Goal: Task Accomplishment & Management: Use online tool/utility

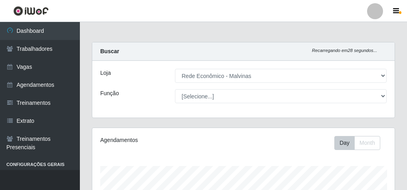
select select "194"
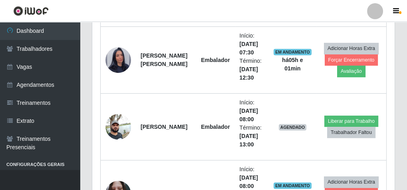
scroll to position [388, 0]
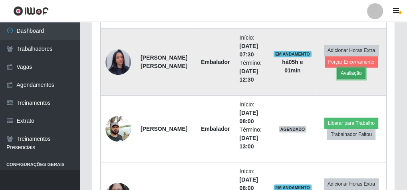
click at [354, 71] on button "Avaliação" at bounding box center [351, 72] width 28 height 11
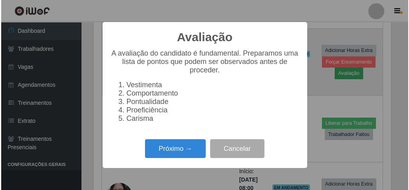
scroll to position [165, 300]
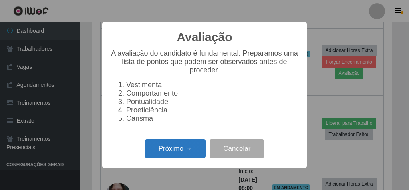
click at [187, 153] on button "Próximo →" at bounding box center [175, 148] width 61 height 19
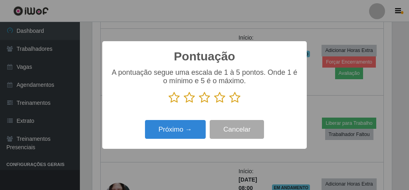
click at [236, 98] on icon at bounding box center [234, 97] width 11 height 12
click at [229, 103] on input "radio" at bounding box center [229, 103] width 0 height 0
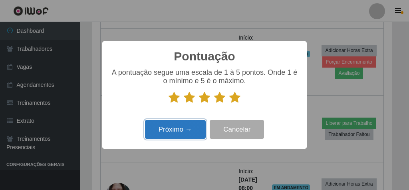
click at [184, 130] on button "Próximo →" at bounding box center [175, 129] width 61 height 19
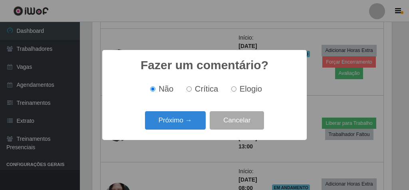
click at [233, 91] on input "Elogio" at bounding box center [233, 88] width 5 height 5
radio input "true"
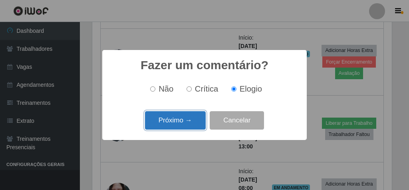
click at [176, 120] on button "Próximo →" at bounding box center [175, 120] width 61 height 19
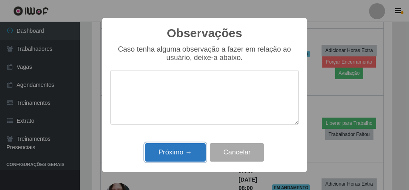
click at [178, 151] on button "Próximo →" at bounding box center [175, 152] width 61 height 19
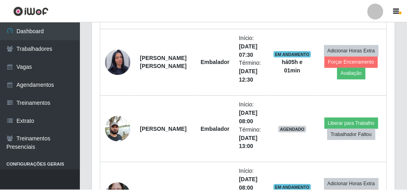
scroll to position [165, 302]
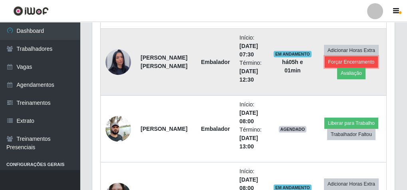
click at [367, 59] on button "Forçar Encerramento" at bounding box center [352, 61] width 54 height 11
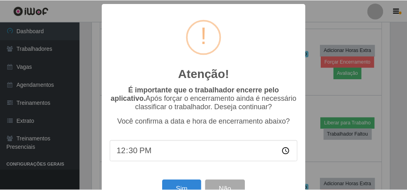
scroll to position [26, 0]
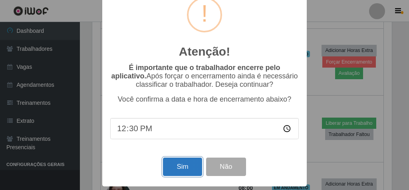
click at [178, 165] on button "Sim" at bounding box center [182, 166] width 39 height 19
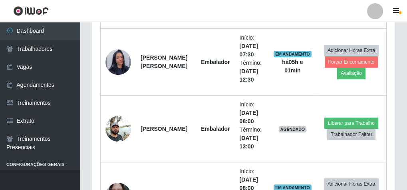
scroll to position [165, 300]
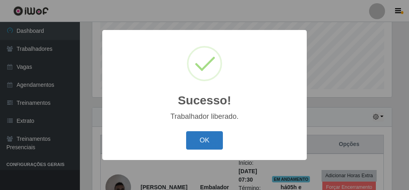
click at [216, 144] on button "OK" at bounding box center [204, 140] width 37 height 19
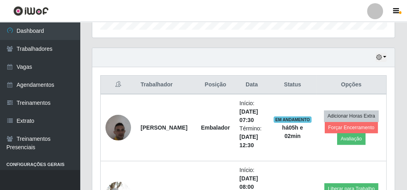
scroll to position [260, 0]
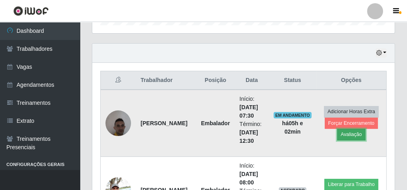
click at [353, 133] on button "Avaliação" at bounding box center [351, 134] width 28 height 11
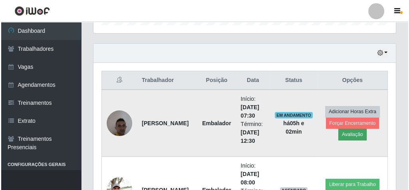
scroll to position [165, 300]
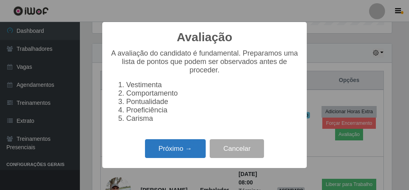
click at [190, 149] on button "Próximo →" at bounding box center [175, 148] width 61 height 19
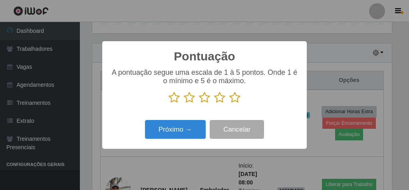
scroll to position [399217, 399082]
click at [236, 95] on icon at bounding box center [234, 97] width 11 height 12
click at [229, 103] on input "radio" at bounding box center [229, 103] width 0 height 0
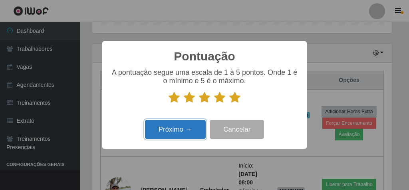
click at [188, 128] on button "Próximo →" at bounding box center [175, 129] width 61 height 19
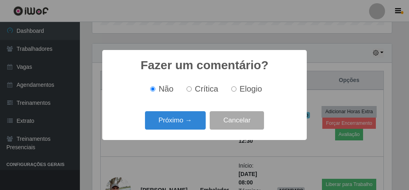
click at [238, 88] on label "Elogio" at bounding box center [245, 88] width 34 height 9
click at [236, 88] on input "Elogio" at bounding box center [233, 88] width 5 height 5
radio input "true"
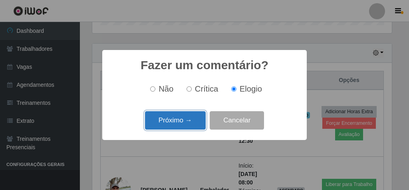
click at [182, 128] on button "Próximo →" at bounding box center [175, 120] width 61 height 19
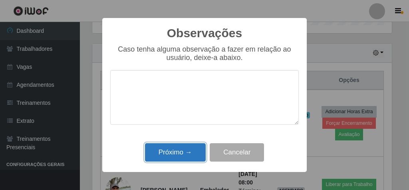
click at [182, 150] on button "Próximo →" at bounding box center [175, 152] width 61 height 19
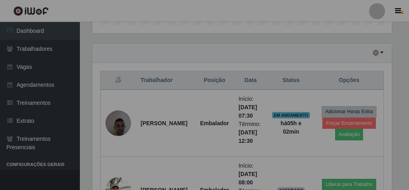
scroll to position [165, 302]
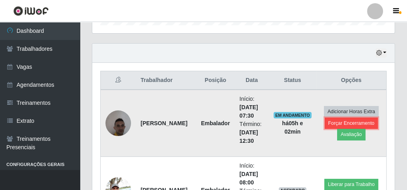
click at [331, 119] on button "Forçar Encerramento" at bounding box center [352, 122] width 54 height 11
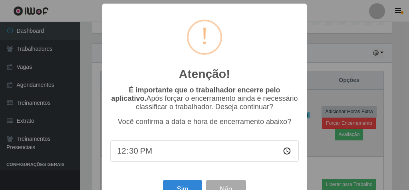
scroll to position [0, 0]
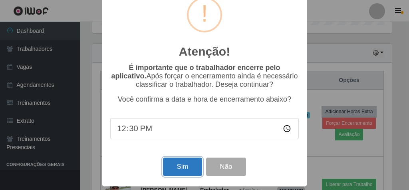
click at [168, 165] on button "Sim" at bounding box center [182, 166] width 39 height 19
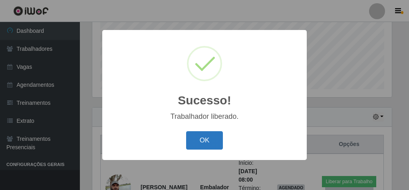
click at [211, 140] on button "OK" at bounding box center [204, 140] width 37 height 19
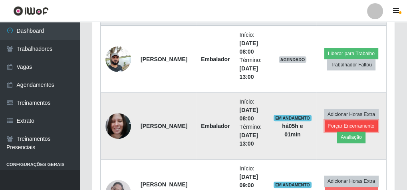
click at [350, 123] on button "Forçar Encerramento" at bounding box center [352, 125] width 54 height 11
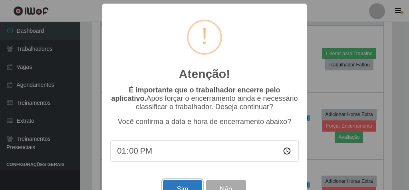
click at [177, 185] on button "Sim" at bounding box center [182, 189] width 39 height 19
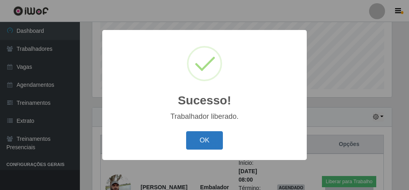
click at [203, 141] on button "OK" at bounding box center [204, 140] width 37 height 19
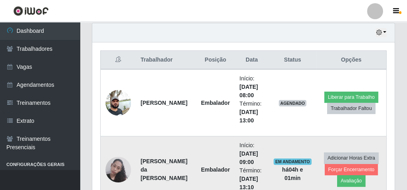
scroll to position [324, 0]
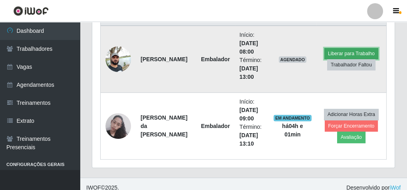
click at [344, 50] on button "Liberar para Trabalho" at bounding box center [351, 53] width 54 height 11
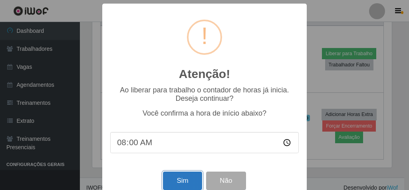
click at [173, 178] on button "Sim" at bounding box center [182, 180] width 39 height 19
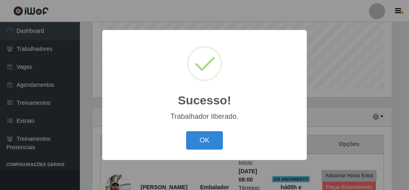
drag, startPoint x: 212, startPoint y: 136, endPoint x: 256, endPoint y: 93, distance: 61.6
click at [212, 136] on button "OK" at bounding box center [204, 140] width 37 height 19
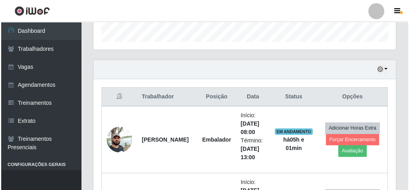
scroll to position [260, 0]
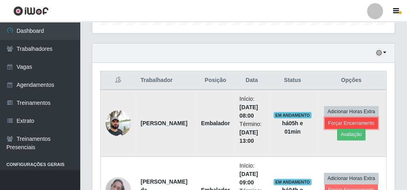
click at [326, 120] on button "Forçar Encerramento" at bounding box center [352, 122] width 54 height 11
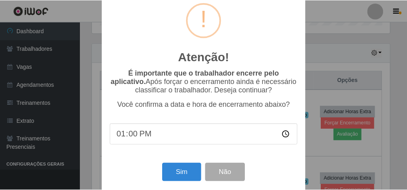
scroll to position [26, 0]
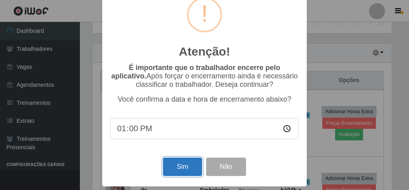
click at [169, 164] on button "Sim" at bounding box center [182, 166] width 39 height 19
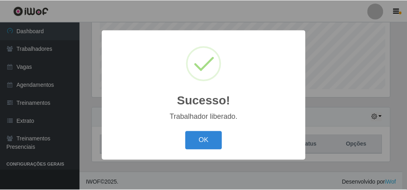
scroll to position [165, 300]
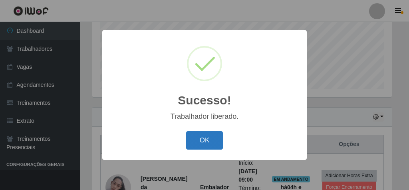
click at [192, 143] on button "OK" at bounding box center [204, 140] width 37 height 19
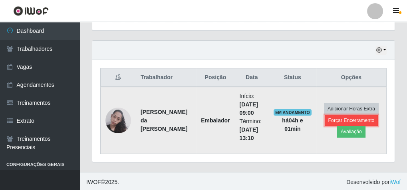
click at [335, 117] on button "Forçar Encerramento" at bounding box center [352, 120] width 54 height 11
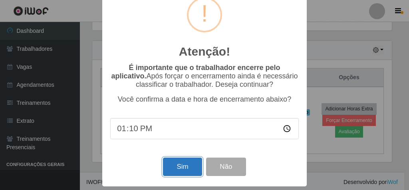
click at [170, 158] on button "Sim" at bounding box center [182, 166] width 39 height 19
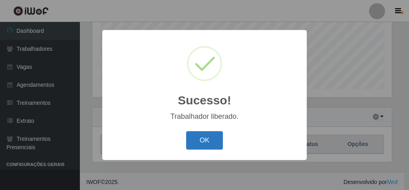
click at [204, 142] on button "OK" at bounding box center [204, 140] width 37 height 19
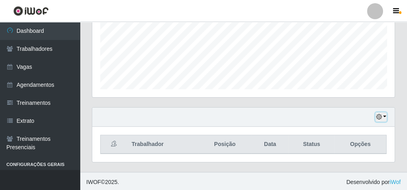
click at [385, 115] on button "button" at bounding box center [380, 116] width 11 height 9
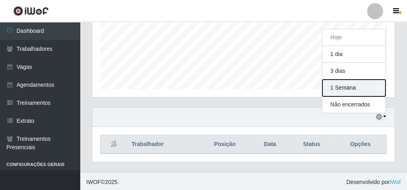
click at [347, 83] on button "1 Semana" at bounding box center [353, 87] width 63 height 17
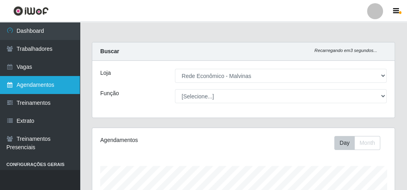
click at [18, 86] on link "Agendamentos" at bounding box center [40, 85] width 80 height 18
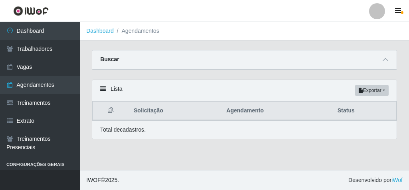
click at [377, 64] on div "Buscar" at bounding box center [244, 59] width 304 height 19
click at [378, 60] on div "Buscar" at bounding box center [244, 59] width 304 height 19
click at [387, 60] on icon at bounding box center [386, 60] width 6 height 6
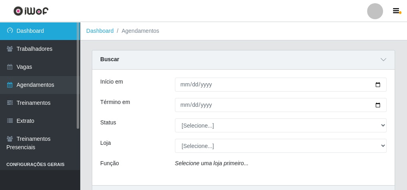
click at [30, 24] on link "Dashboard" at bounding box center [40, 31] width 80 height 18
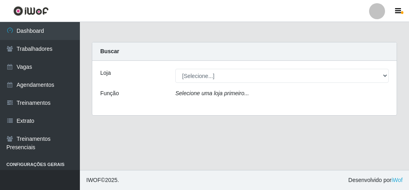
click at [256, 66] on div "Loja [Selecione...] Rede Econômico - Malvinas Rede Econômico - Prata Função Sel…" at bounding box center [244, 88] width 304 height 54
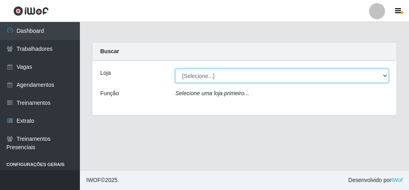
click at [248, 72] on select "[Selecione...] Rede Econômico - Malvinas Rede Econômico - Prata" at bounding box center [281, 76] width 213 height 14
click at [175, 69] on select "[Selecione...] Rede Econômico - Malvinas Rede Econômico - Prata" at bounding box center [281, 76] width 213 height 14
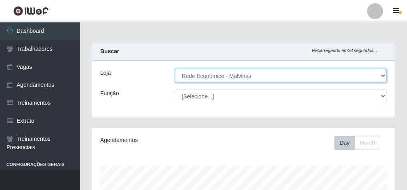
select select "192"
click at [175, 69] on select "[Selecione...] Rede Econômico - Malvinas Rede Econômico - Prata" at bounding box center [281, 76] width 212 height 14
